Goal: Navigation & Orientation: Find specific page/section

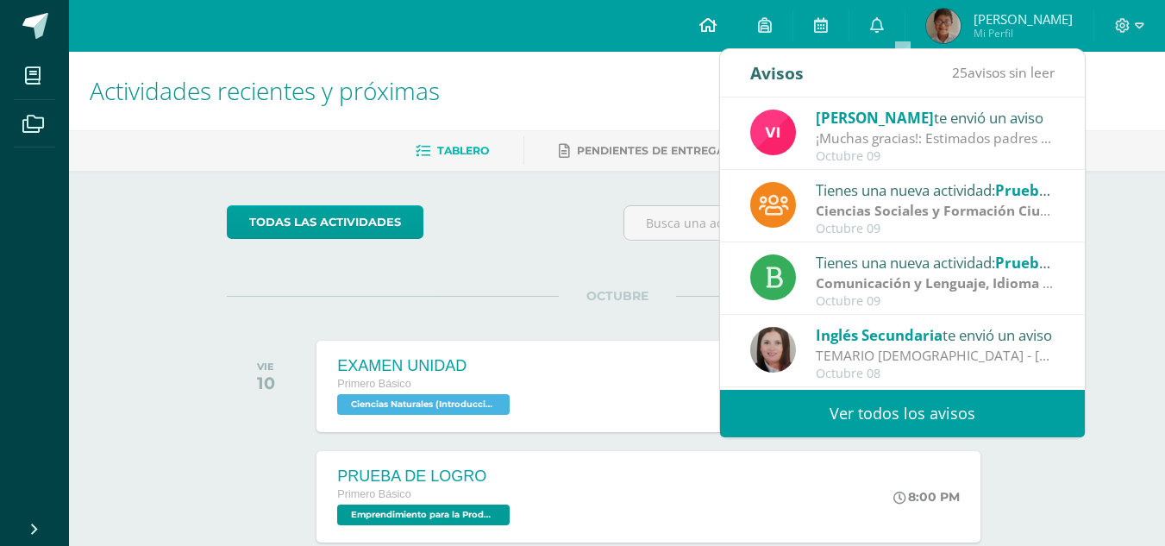
click at [737, 16] on link at bounding box center [708, 26] width 59 height 52
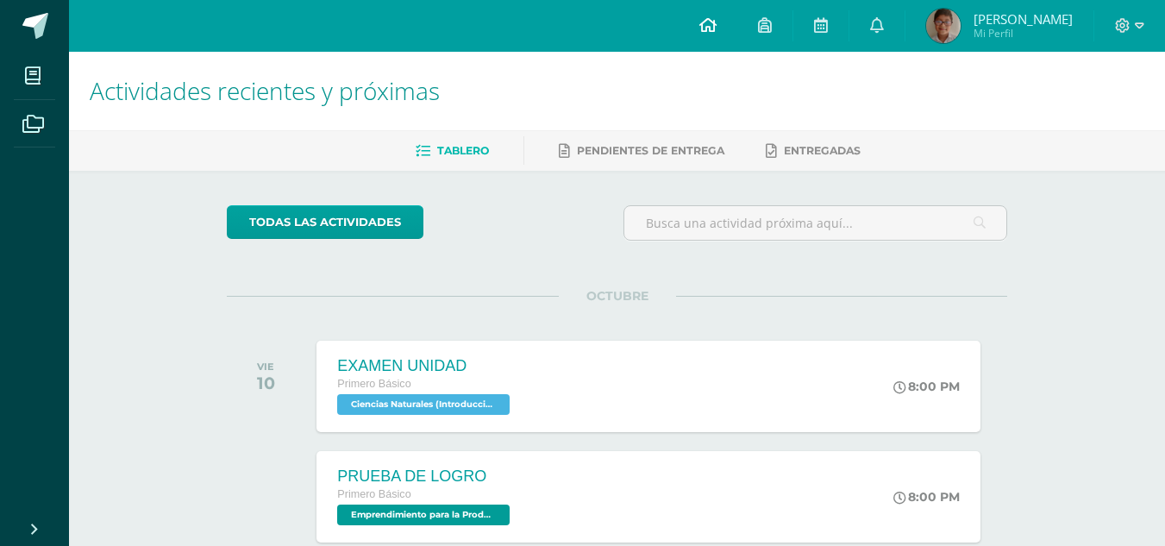
click at [717, 32] on icon at bounding box center [708, 25] width 17 height 16
click at [738, 22] on link at bounding box center [708, 26] width 59 height 52
click at [892, 20] on link at bounding box center [877, 26] width 55 height 52
click at [905, 18] on link at bounding box center [877, 26] width 55 height 52
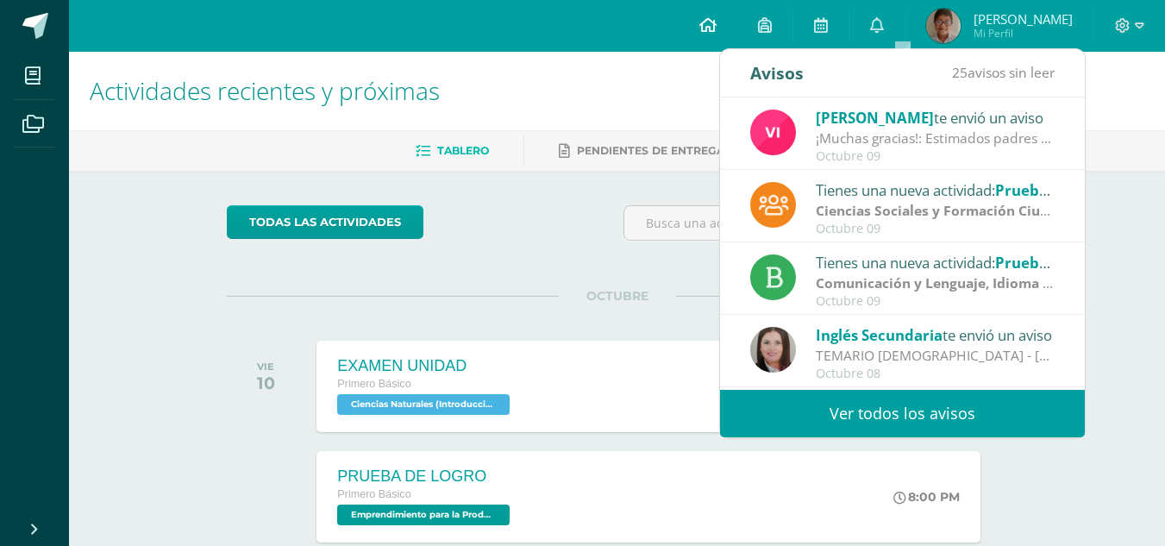
click at [717, 22] on icon at bounding box center [708, 25] width 17 height 16
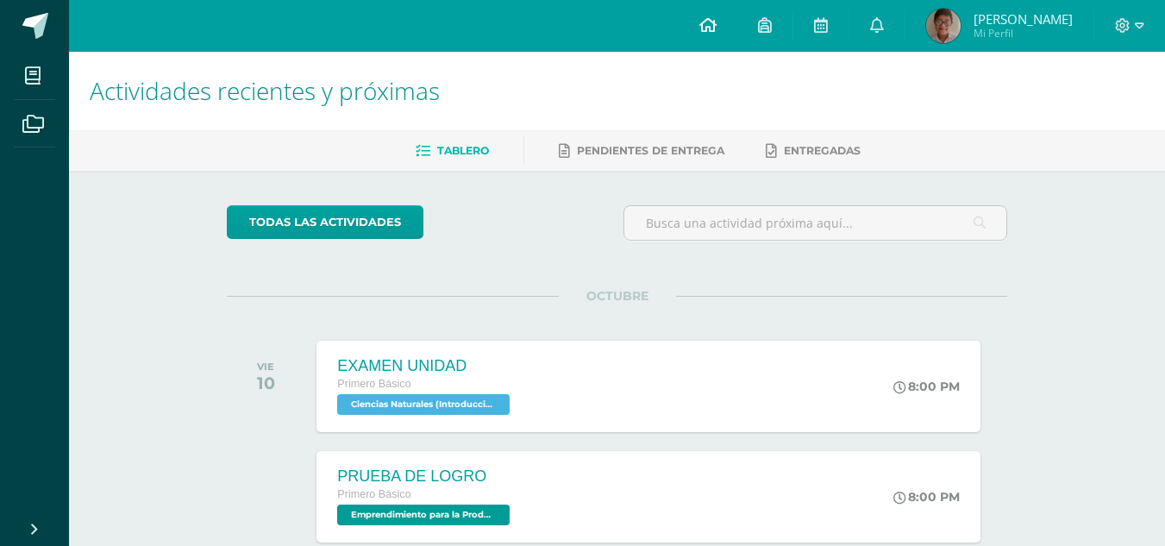
click at [717, 29] on icon at bounding box center [708, 25] width 17 height 16
click at [718, 37] on link at bounding box center [708, 26] width 59 height 52
click at [905, 26] on link at bounding box center [877, 26] width 55 height 52
click at [717, 16] on span at bounding box center [708, 25] width 17 height 19
click at [718, 22] on link at bounding box center [708, 26] width 59 height 52
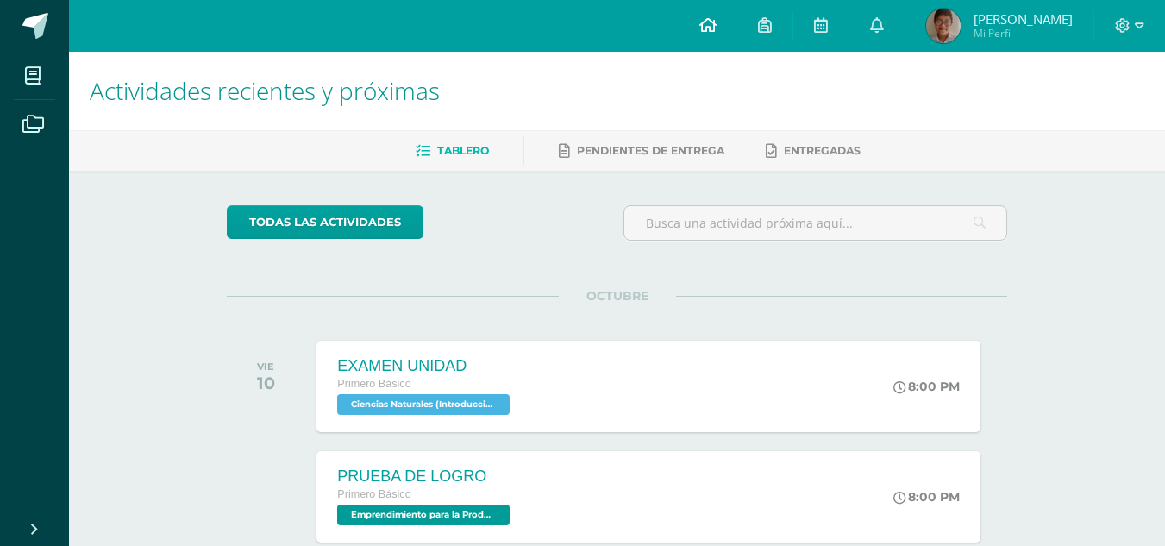
click at [716, 28] on link at bounding box center [708, 26] width 59 height 52
click at [719, 9] on link at bounding box center [708, 26] width 59 height 52
click at [895, 35] on link at bounding box center [877, 26] width 55 height 52
